Goal: Navigation & Orientation: Go to known website

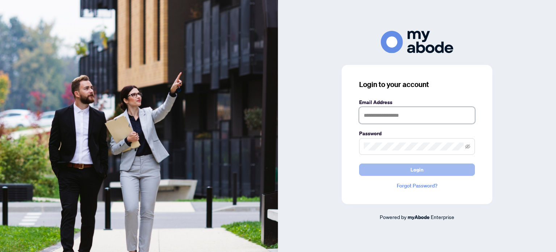
type input "**********"
click at [367, 167] on button "Login" at bounding box center [417, 169] width 116 height 12
